Goal: Transaction & Acquisition: Purchase product/service

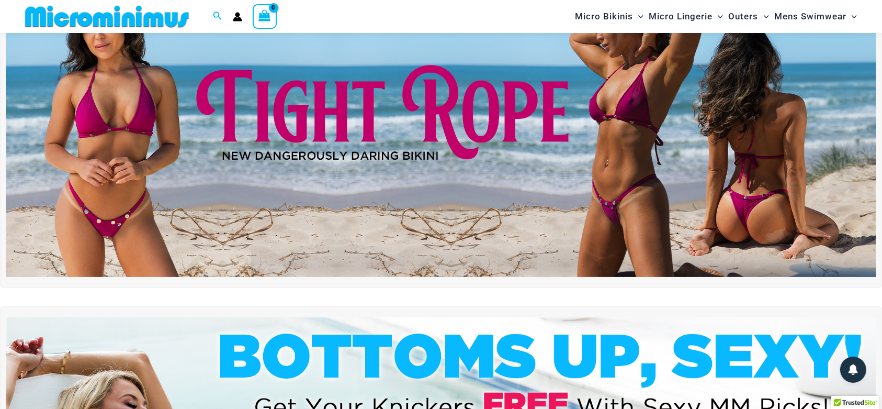
scroll to position [417, 0]
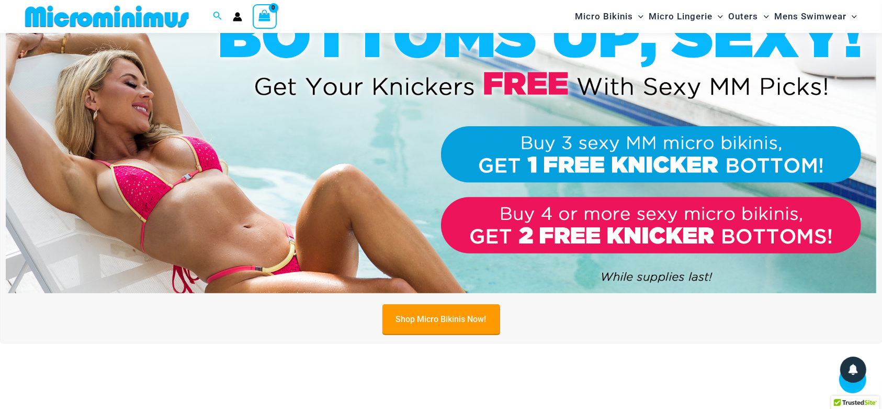
click at [443, 319] on link "Shop Micro Bikinis Now!" at bounding box center [441, 319] width 118 height 30
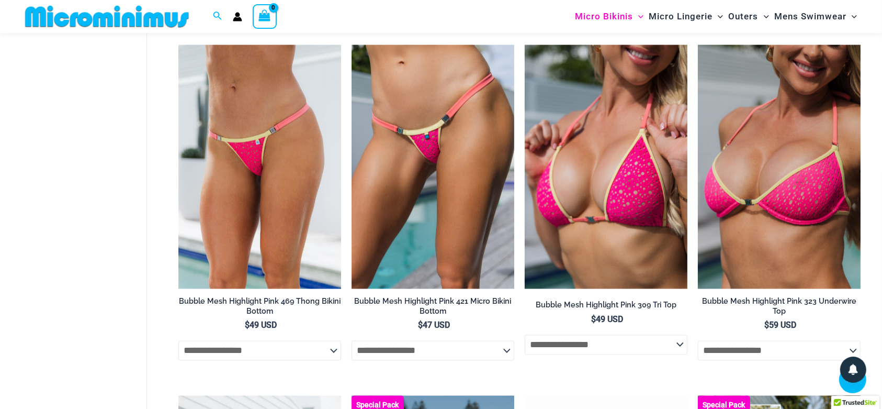
scroll to position [1659, 0]
